Goal: Find specific page/section: Find specific page/section

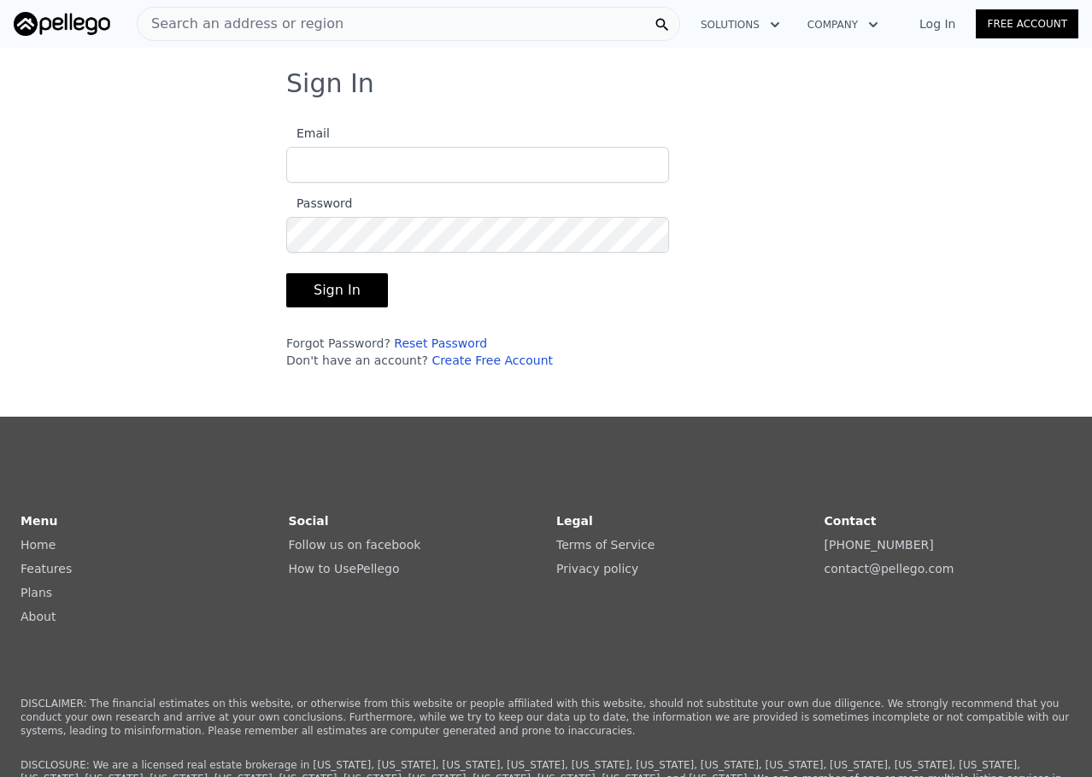
click at [375, 152] on input "Email" at bounding box center [477, 165] width 383 height 36
click at [0, 777] on com-1password-button at bounding box center [0, 777] width 0 height 0
type input "[PERSON_NAME][EMAIL_ADDRESS][DOMAIN_NAME]"
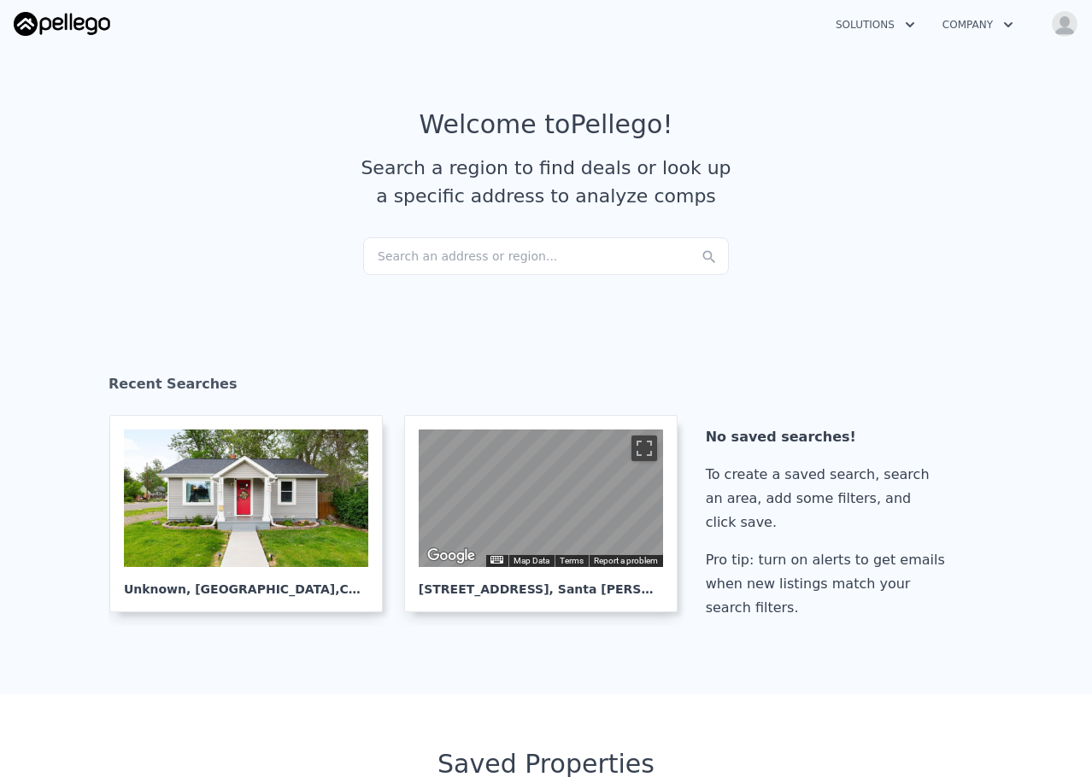
click at [443, 251] on div "Search an address or region..." at bounding box center [546, 256] width 366 height 38
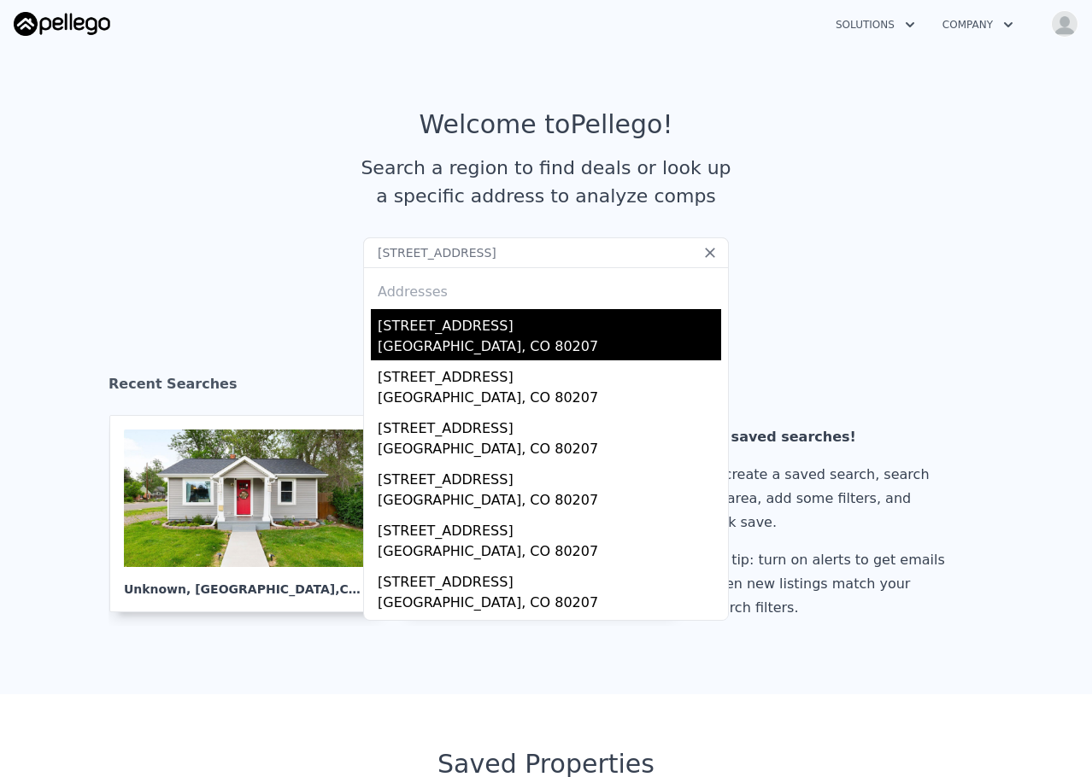
type input "[STREET_ADDRESS]"
click at [452, 313] on div "[STREET_ADDRESS]" at bounding box center [549, 322] width 343 height 27
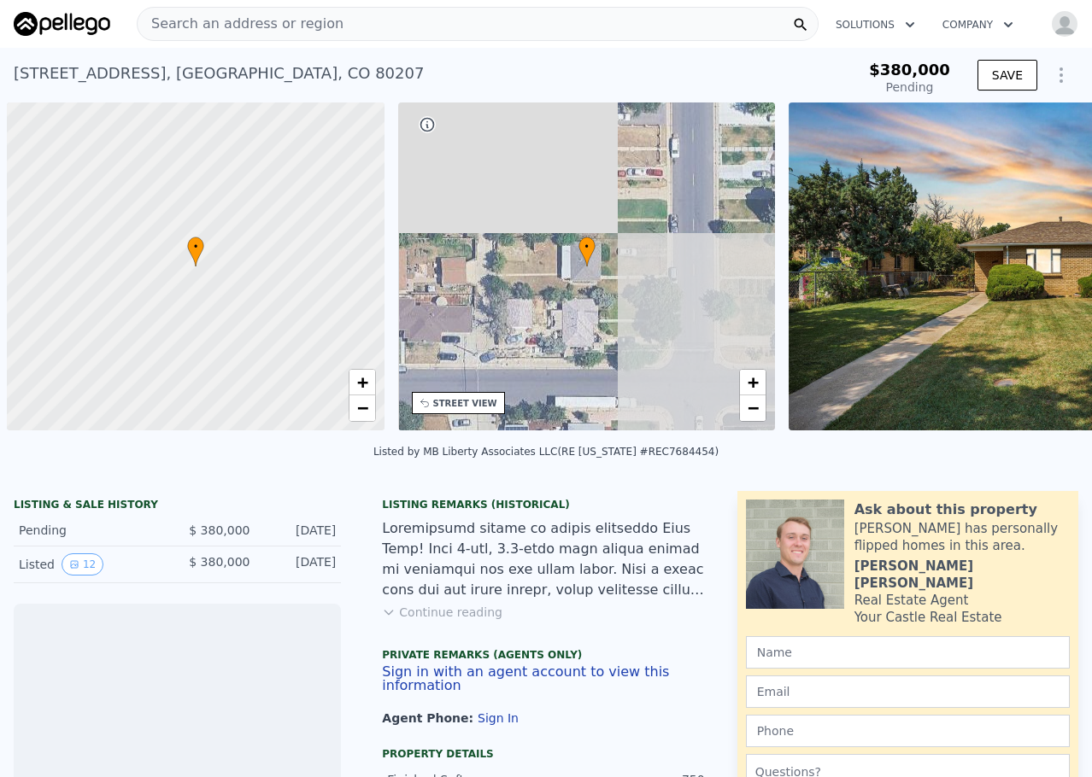
scroll to position [0, 7]
